Goal: Transaction & Acquisition: Download file/media

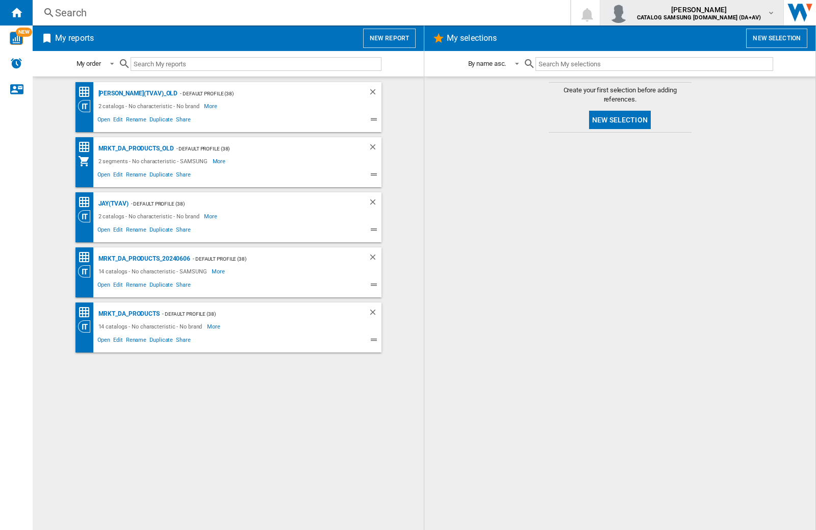
click at [629, 13] on img "button" at bounding box center [619, 13] width 20 height 20
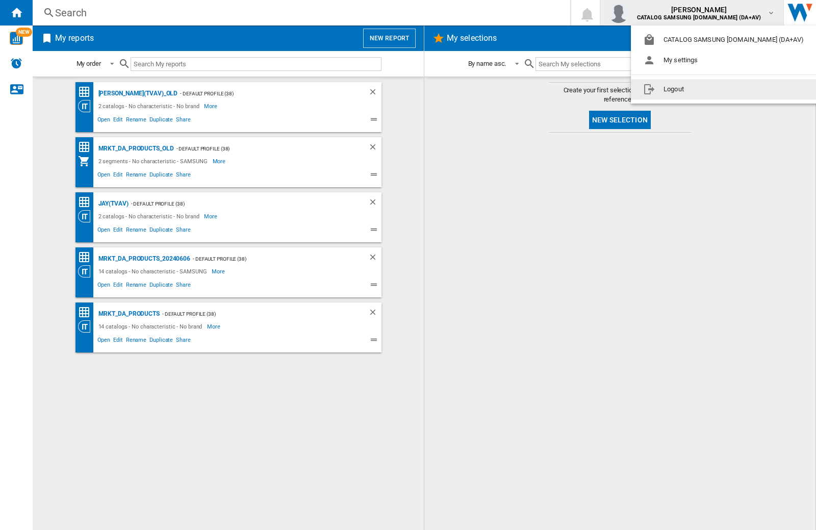
click at [710, 89] on button "Logout" at bounding box center [725, 89] width 189 height 20
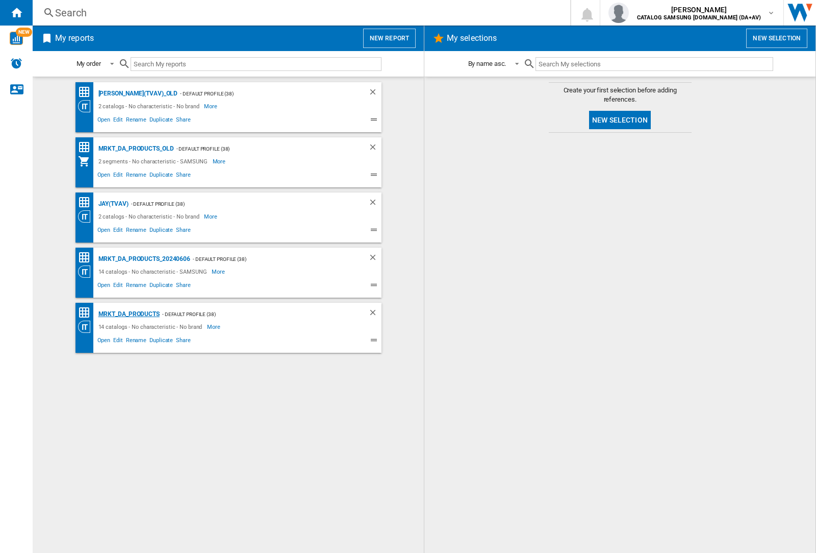
click at [129, 314] on div "MRKT_DA_PRODUCTS" at bounding box center [128, 314] width 64 height 13
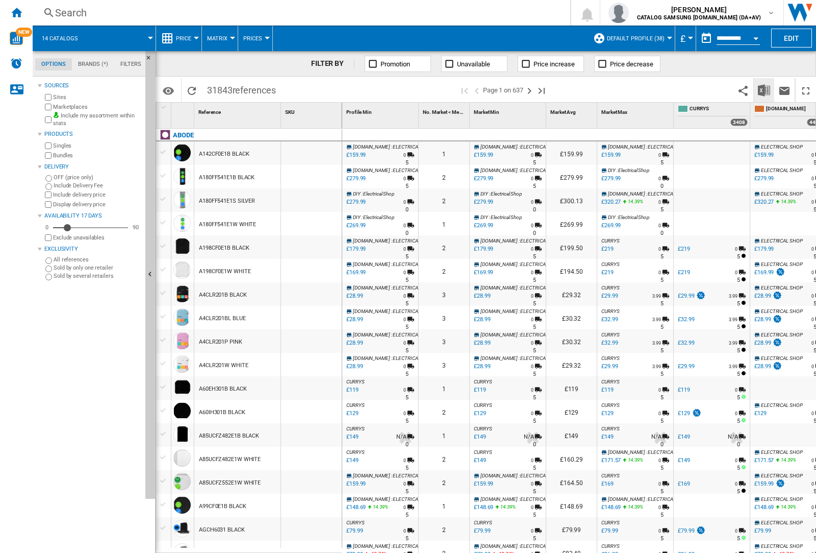
click at [764, 89] on img "Download in Excel" at bounding box center [764, 90] width 12 height 12
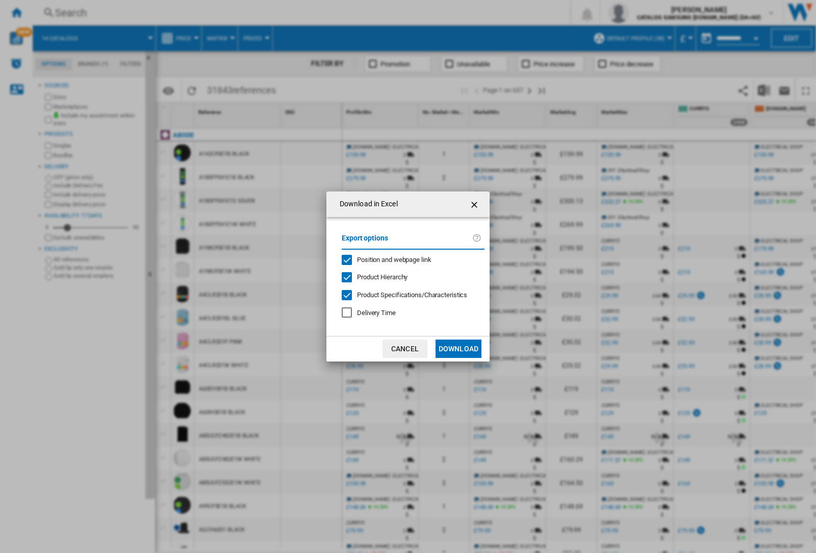
click at [388, 259] on span "Position and webpage link" at bounding box center [394, 260] width 74 height 8
click at [459, 348] on button "Download" at bounding box center [459, 348] width 46 height 18
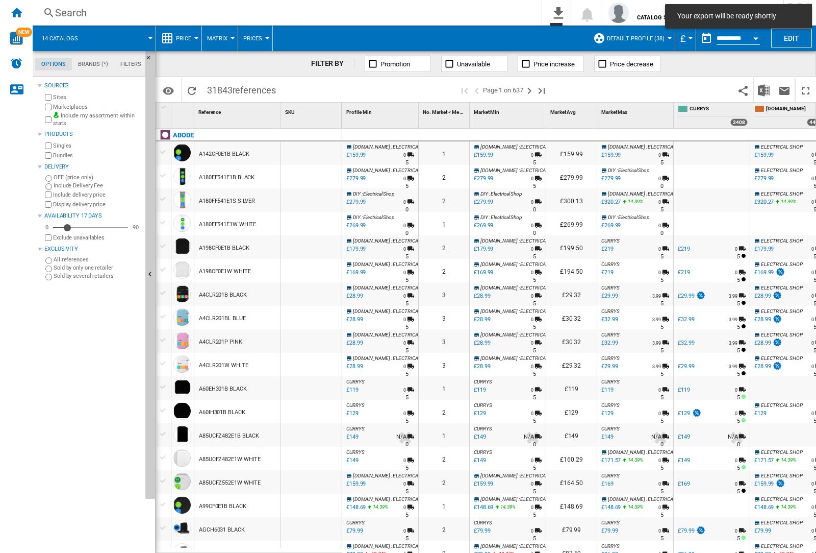
click at [318, 174] on div at bounding box center [311, 176] width 61 height 23
